Goal: Information Seeking & Learning: Learn about a topic

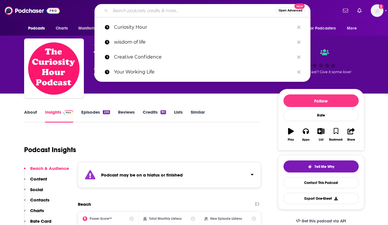
click at [175, 10] on input "Search podcasts, credits, & more..." at bounding box center [193, 10] width 166 height 9
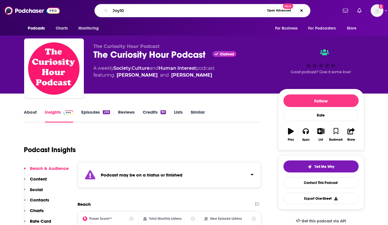
type input "Joy101"
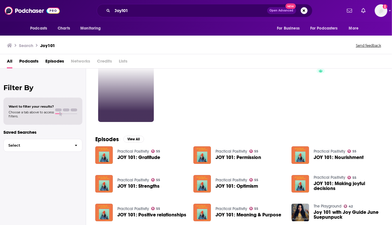
scroll to position [29, 0]
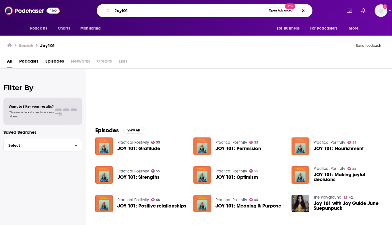
click at [124, 10] on input "Joy101" at bounding box center [190, 10] width 154 height 9
click at [122, 11] on input "Joy101" at bounding box center [190, 10] width 154 height 9
click at [131, 9] on input "Joy 101" at bounding box center [190, 10] width 154 height 9
type input "Joy 101"
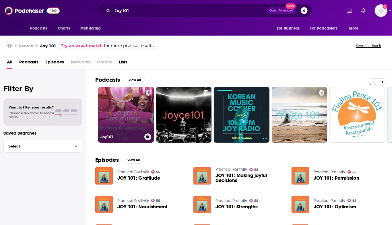
click at [125, 127] on link "Joy101" at bounding box center [126, 115] width 56 height 56
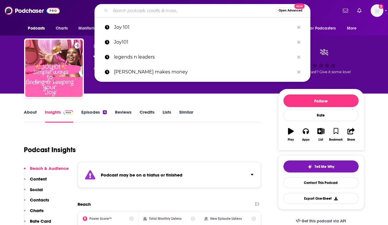
click at [142, 11] on input "Search podcasts, credits, & more..." at bounding box center [193, 10] width 166 height 9
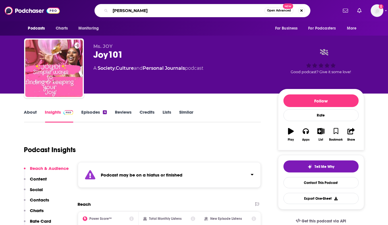
click at [133, 12] on input "[PERSON_NAME]" at bounding box center [187, 10] width 154 height 9
drag, startPoint x: 133, startPoint y: 12, endPoint x: 112, endPoint y: 9, distance: 21.2
click at [112, 9] on input "[PERSON_NAME]" at bounding box center [187, 10] width 154 height 9
paste input "[PERSON_NAME]"
type input "[PERSON_NAME]"
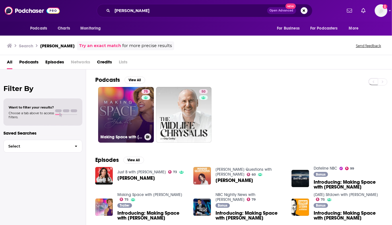
click at [123, 119] on link "75 Making Space with [PERSON_NAME]" at bounding box center [126, 115] width 56 height 56
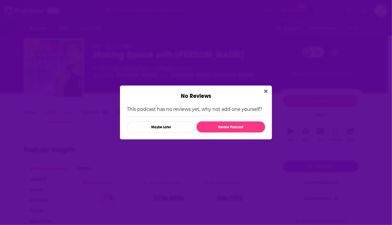
click at [266, 90] on icon "Close" at bounding box center [265, 91] width 3 height 5
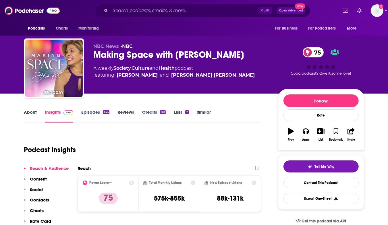
click at [30, 113] on link "About" at bounding box center [30, 115] width 13 height 13
